Goal: Check status: Check status

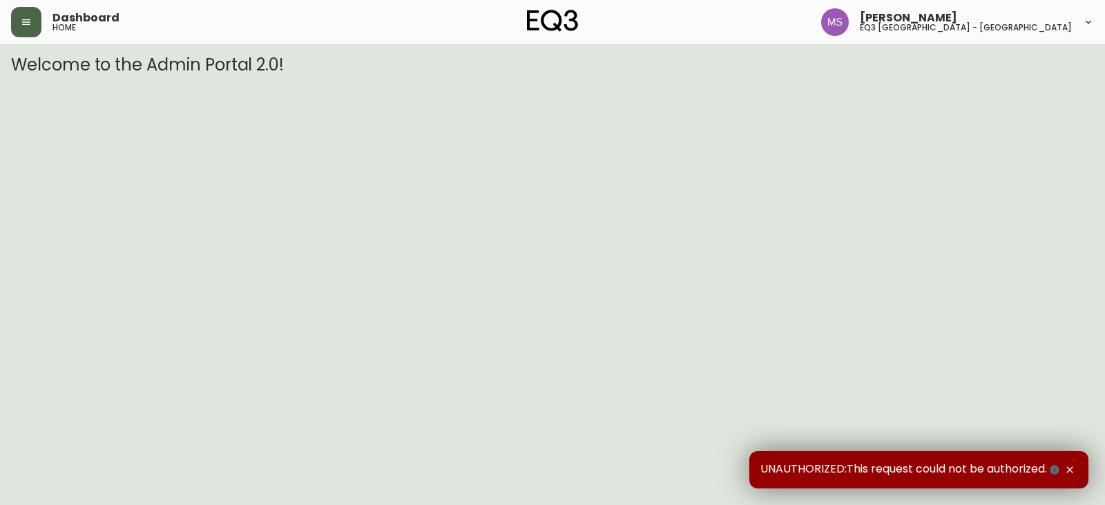
click at [23, 13] on button "button" at bounding box center [26, 22] width 30 height 30
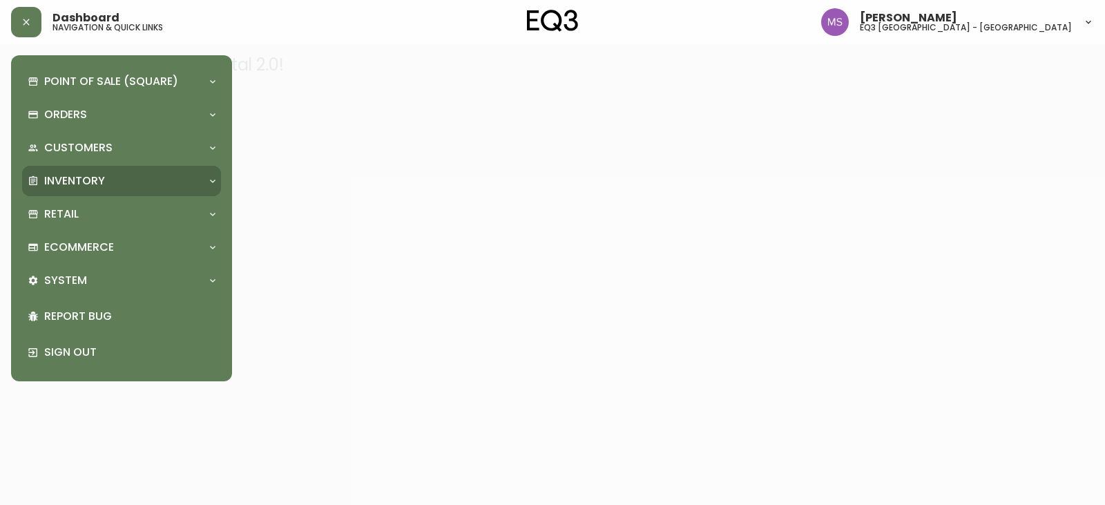
click at [85, 182] on p "Inventory" at bounding box center [74, 180] width 61 height 15
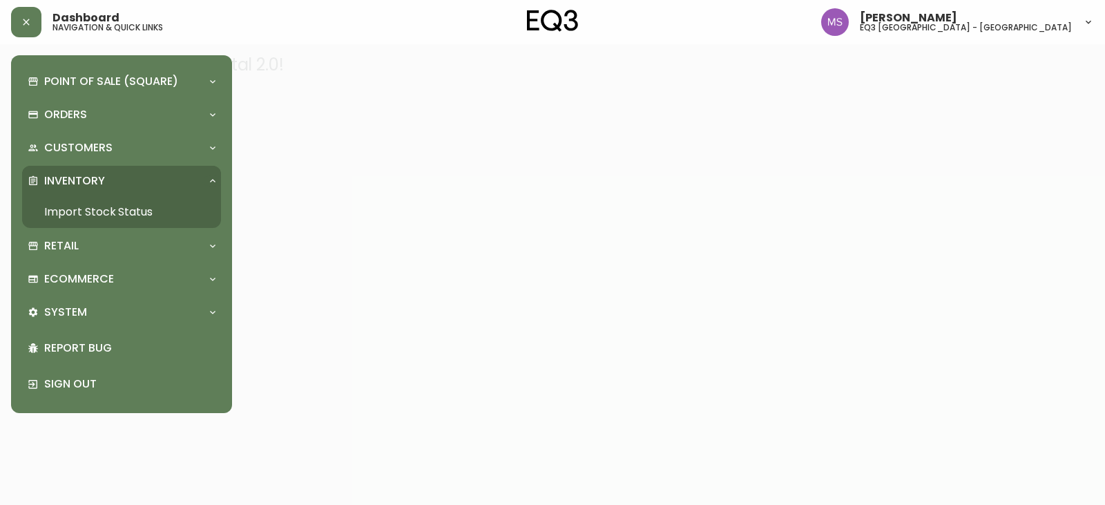
click at [145, 207] on link "Import Stock Status" at bounding box center [121, 212] width 199 height 32
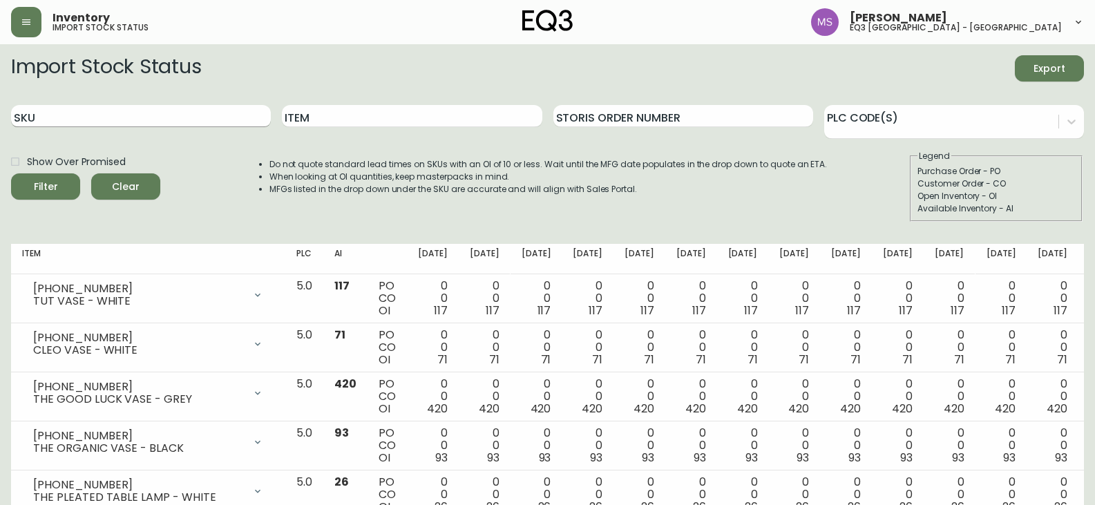
click at [59, 116] on input "SKU" at bounding box center [141, 116] width 260 height 22
paste input "[PHONE_NUMBER]"
type input "[PHONE_NUMBER]"
click at [11, 173] on button "Filter" at bounding box center [45, 186] width 69 height 26
